Goal: Navigation & Orientation: Find specific page/section

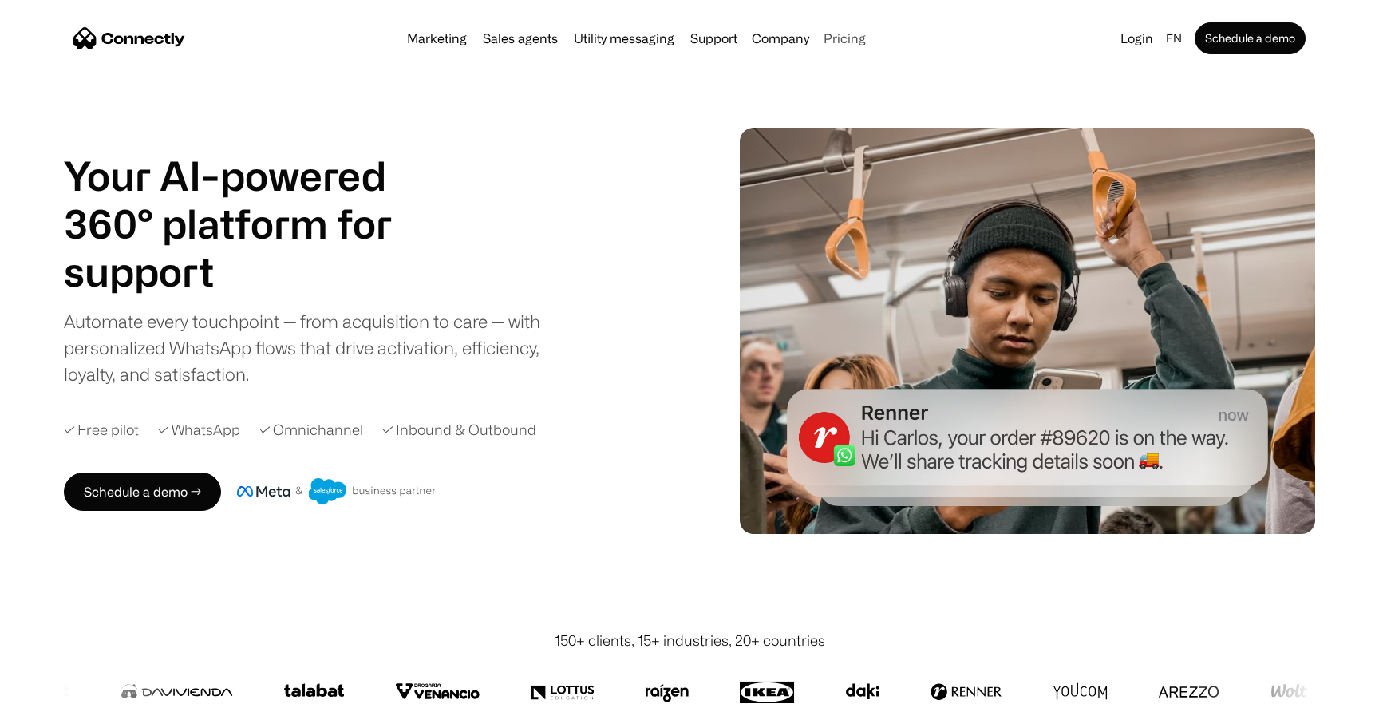
click at [850, 32] on link "Pricing" at bounding box center [844, 38] width 55 height 13
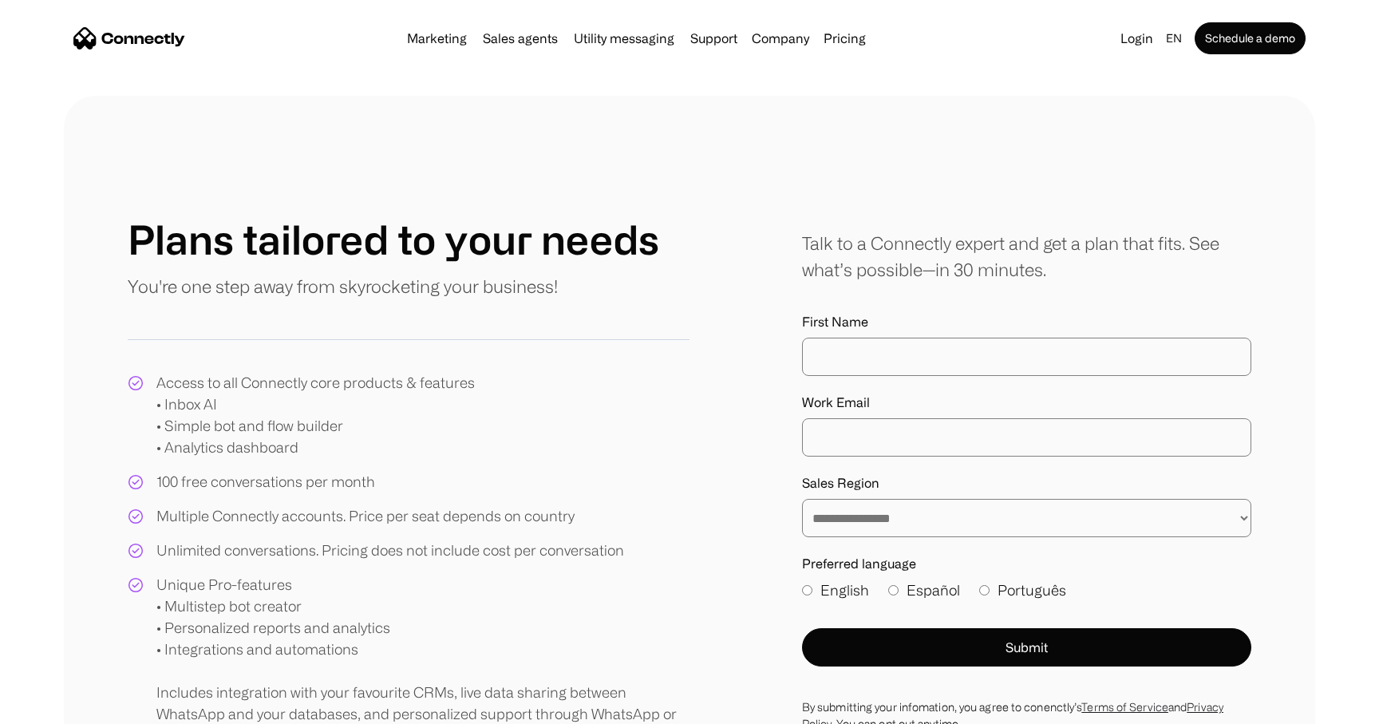
click at [175, 39] on img "home" at bounding box center [129, 38] width 112 height 22
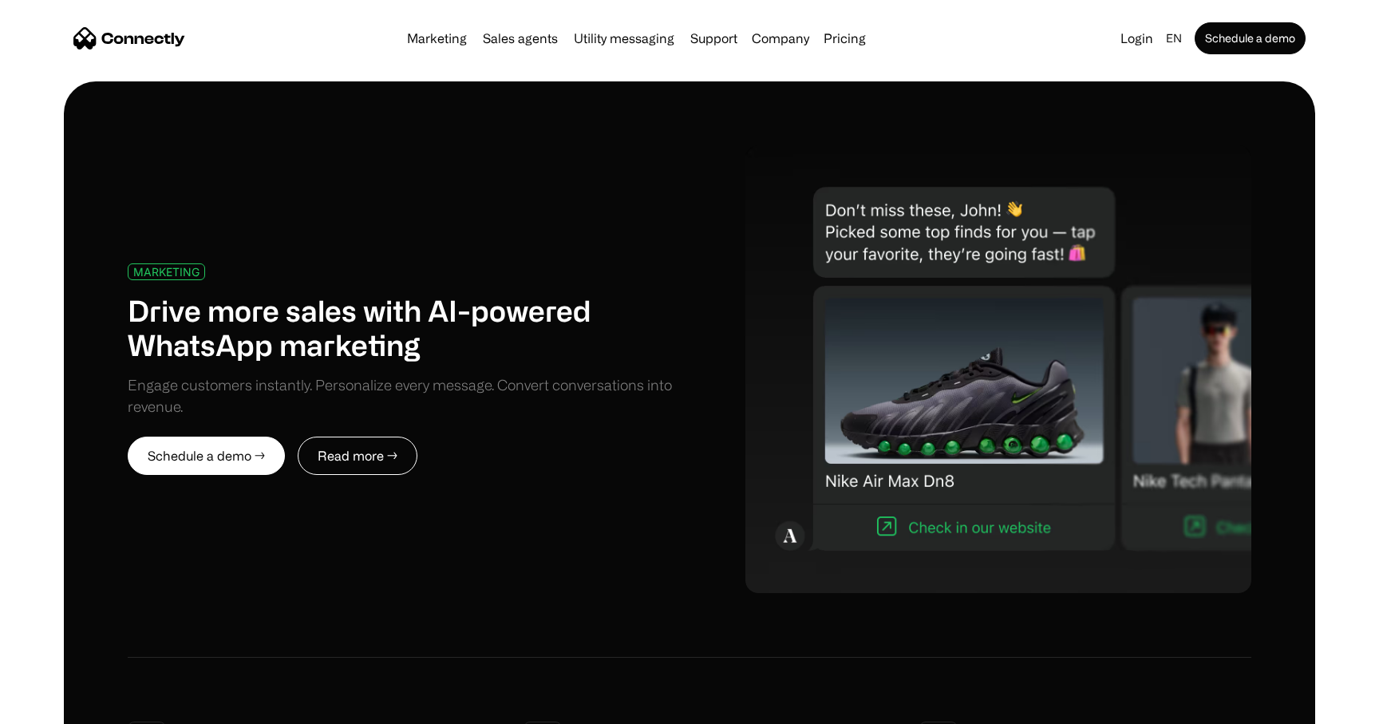
scroll to position [710, 0]
